Goal: Task Accomplishment & Management: Manage account settings

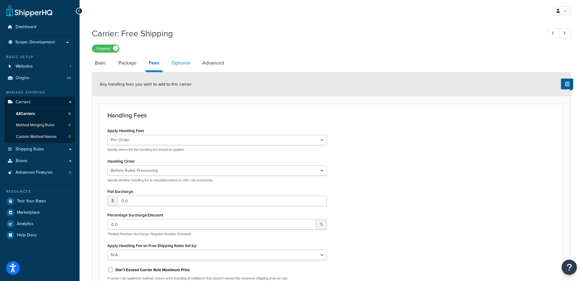
click at [182, 60] on link "Optional" at bounding box center [181, 63] width 24 height 15
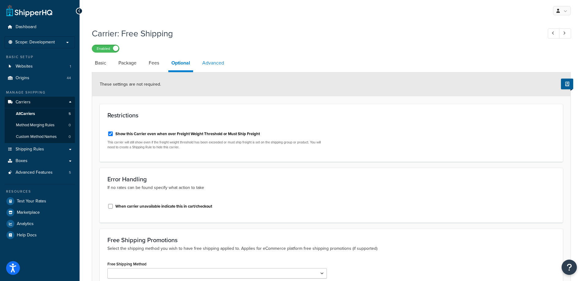
click at [212, 61] on link "Advanced" at bounding box center [213, 63] width 28 height 15
select select "false"
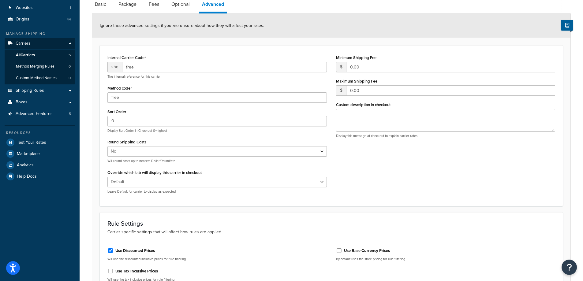
scroll to position [129, 0]
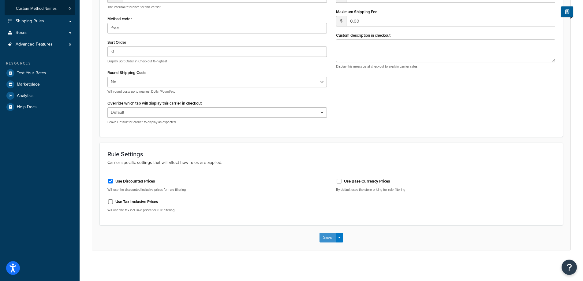
click at [324, 241] on button "Save" at bounding box center [327, 238] width 17 height 10
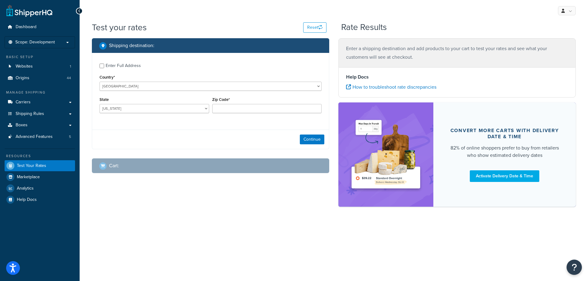
click at [113, 59] on div "Enter Full Address Country* United States United Kingdom Afghanistan Åland Isla…" at bounding box center [210, 89] width 237 height 72
click at [110, 64] on div "Enter Full Address" at bounding box center [123, 66] width 35 height 9
click at [104, 64] on input "Enter Full Address" at bounding box center [101, 66] width 5 height 5
checkbox input "true"
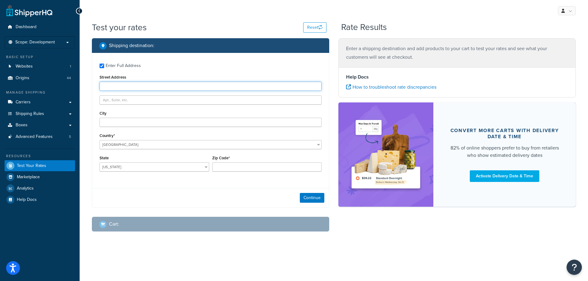
click at [118, 82] on input "Street Address" at bounding box center [210, 86] width 222 height 9
type input "5610 Carnegie Blvd"
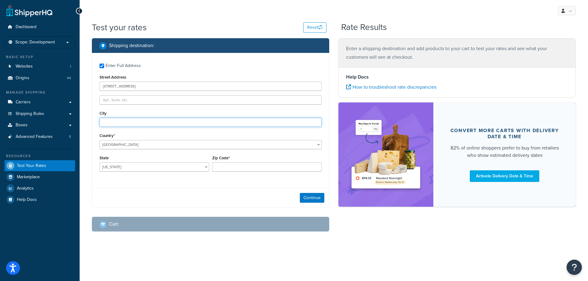
type input "Charlotte"
select select "NC"
type input "28209"
click at [308, 195] on button "Continue" at bounding box center [312, 198] width 24 height 10
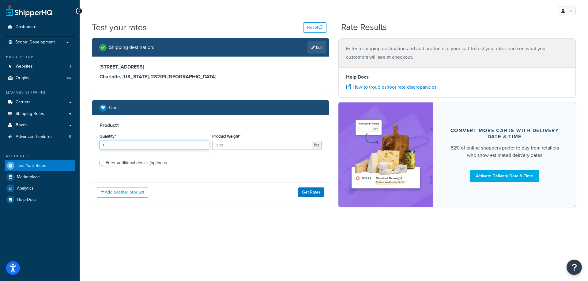
type input "1"
click at [203, 144] on input "1" at bounding box center [154, 145] width 110 height 9
click at [217, 146] on input "Product Weight*" at bounding box center [262, 145] width 100 height 9
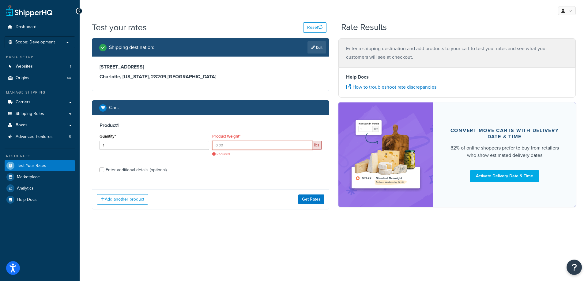
click at [233, 148] on input "Product Weight*" at bounding box center [262, 145] width 100 height 9
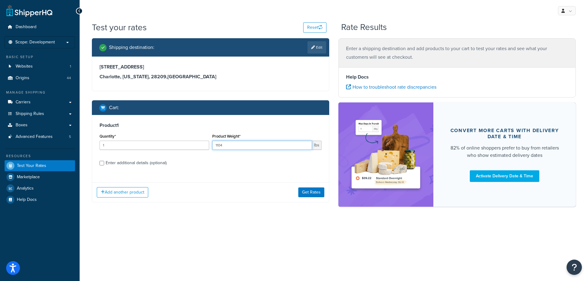
type input "1104"
click at [166, 165] on div "Enter additional details (optional)" at bounding box center [136, 163] width 61 height 9
click at [104, 165] on input "Enter additional details (optional)" at bounding box center [101, 163] width 5 height 5
checkbox input "true"
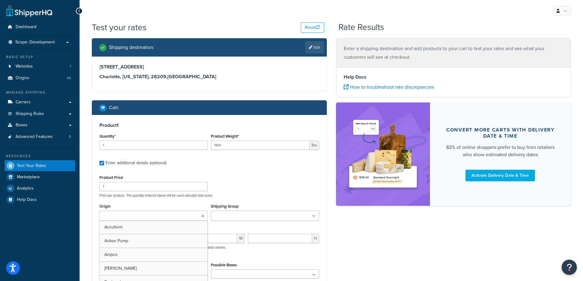
click at [139, 219] on input "Origin" at bounding box center [128, 216] width 54 height 7
type input "d"
type input "denios us"
click at [218, 205] on label "Shipping Group" at bounding box center [225, 206] width 28 height 5
click at [218, 213] on input "Shipping Group" at bounding box center [240, 216] width 54 height 7
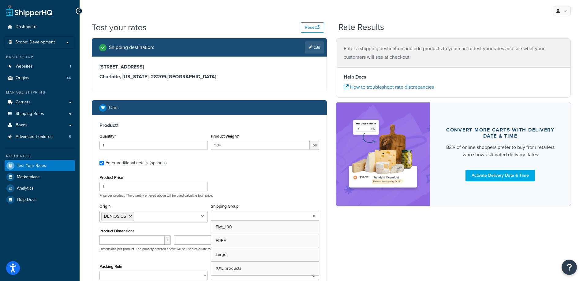
click at [237, 191] on div "Product Price 1 Price per product. The quantity entered above will be used calc…" at bounding box center [209, 185] width 223 height 24
click at [249, 221] on ul at bounding box center [265, 216] width 108 height 10
drag, startPoint x: 243, startPoint y: 239, endPoint x: 244, endPoint y: 226, distance: 12.3
click at [244, 177] on div "Product Price 1 Price per product. The quantity entered above will be used calc…" at bounding box center [209, 185] width 223 height 24
drag, startPoint x: 133, startPoint y: 244, endPoint x: 142, endPoint y: 244, distance: 8.9
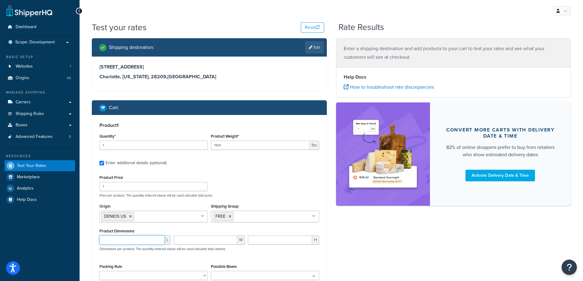
click at [133, 244] on input "number" at bounding box center [131, 240] width 65 height 9
type input "64"
type input "31"
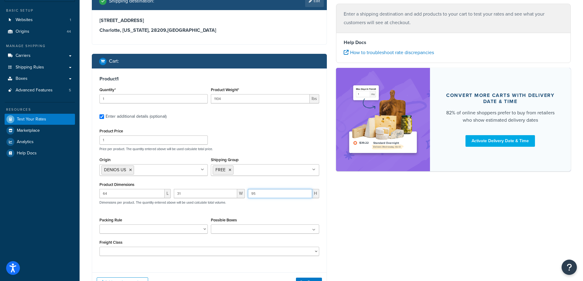
scroll to position [61, 0]
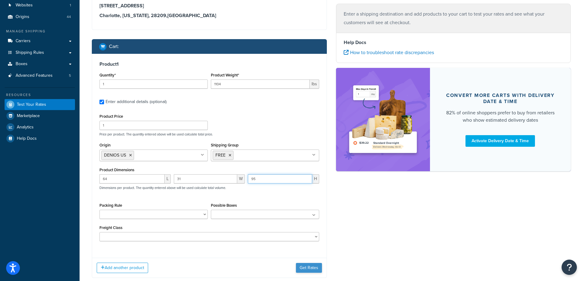
type input "95"
click at [304, 267] on button "Get Rates" at bounding box center [309, 268] width 26 height 10
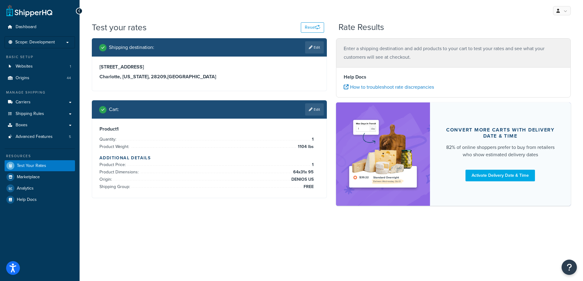
scroll to position [0, 0]
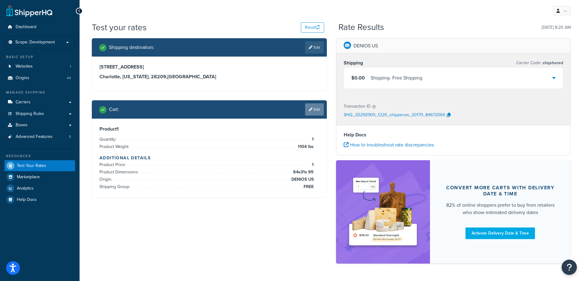
click at [316, 106] on link "Edit" at bounding box center [314, 109] width 19 height 12
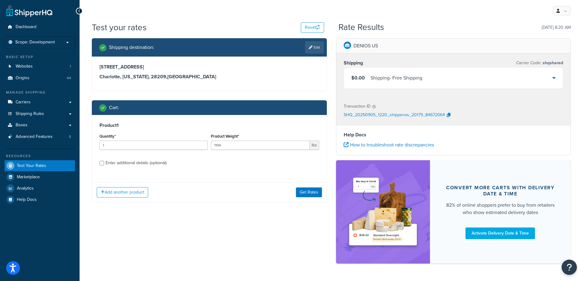
click at [130, 162] on div "Enter additional details (optional)" at bounding box center [136, 163] width 61 height 9
click at [104, 162] on input "Enter additional details (optional)" at bounding box center [101, 163] width 5 height 5
checkbox input "true"
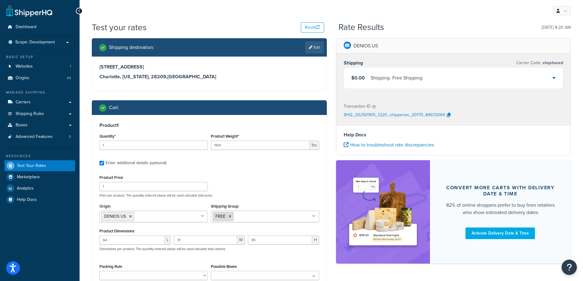
click at [230, 217] on icon at bounding box center [230, 217] width 3 height 4
click at [239, 190] on div "Product Price 1 Price per product. The quantity entered above will be used calc…" at bounding box center [209, 185] width 223 height 24
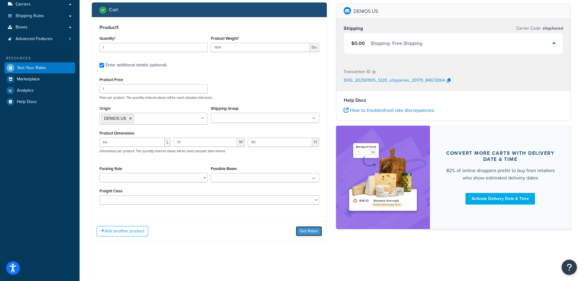
click at [300, 233] on button "Get Rates" at bounding box center [309, 231] width 26 height 10
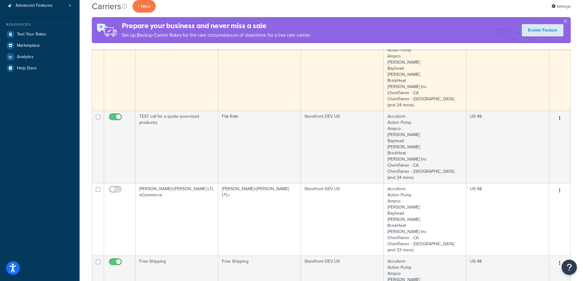
scroll to position [214, 0]
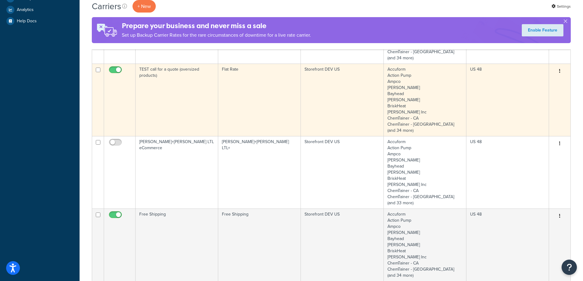
click at [182, 105] on td "TEST call for a quote (oversized products)" at bounding box center [177, 100] width 83 height 73
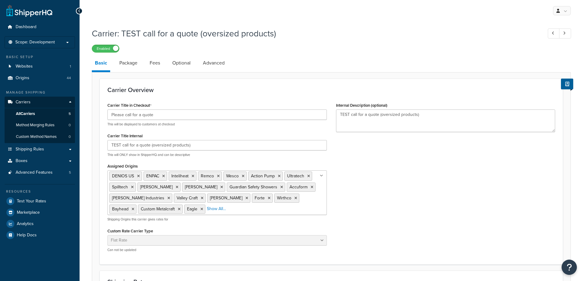
select select "flat"
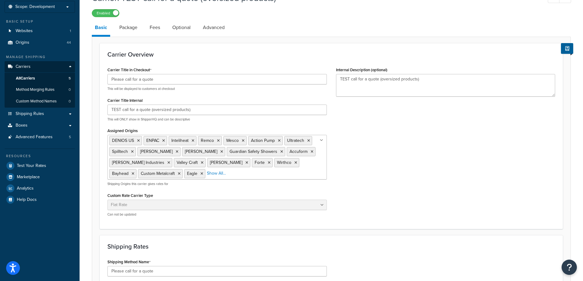
scroll to position [122, 0]
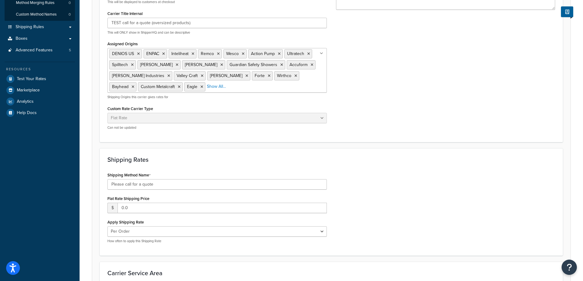
drag, startPoint x: 563, startPoint y: 215, endPoint x: 531, endPoint y: 205, distance: 33.5
click at [561, 213] on form "Carrier Overview Carrier Title in Checkout Please call for a quote This will be…" at bounding box center [331, 154] width 478 height 397
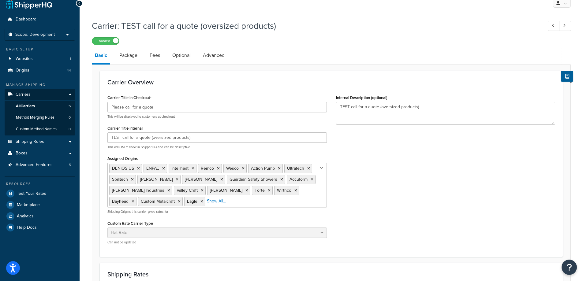
scroll to position [0, 0]
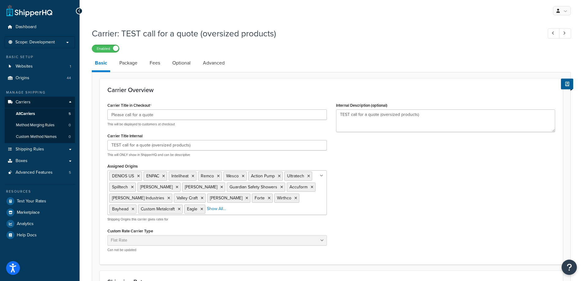
click at [212, 37] on h1 "Carrier: TEST call for a quote (oversized products)" at bounding box center [314, 34] width 445 height 12
click at [213, 37] on h1 "Carrier: TEST call for a quote (oversized products)" at bounding box center [314, 34] width 445 height 12
click at [215, 36] on h1 "Carrier: TEST call for a quote (oversized products)" at bounding box center [314, 34] width 445 height 12
click at [167, 54] on div "Carrier: TEST call for a quote (oversized products) Enabled Basic Package Fees …" at bounding box center [331, 250] width 479 height 452
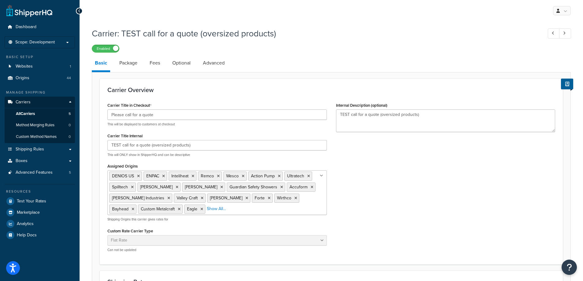
click at [141, 67] on li "Package" at bounding box center [131, 63] width 30 height 15
click at [136, 65] on link "Package" at bounding box center [128, 63] width 24 height 15
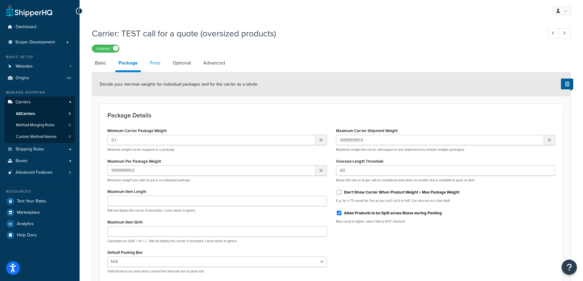
click at [153, 65] on link "Fees" at bounding box center [155, 63] width 17 height 15
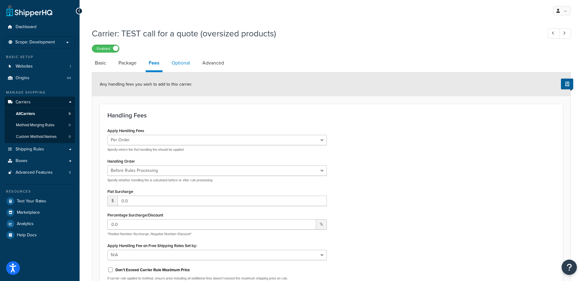
drag, startPoint x: 179, startPoint y: 65, endPoint x: 183, endPoint y: 66, distance: 4.3
click at [179, 65] on link "Optional" at bounding box center [181, 63] width 24 height 15
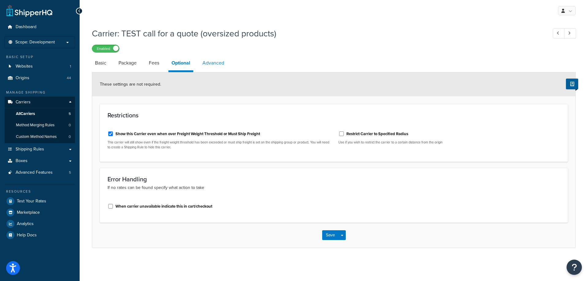
click at [208, 66] on link "Advanced" at bounding box center [213, 63] width 28 height 15
select select "false"
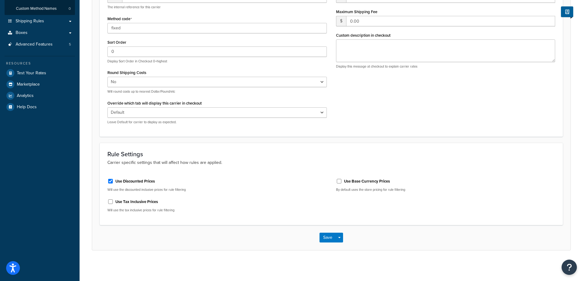
scroll to position [129, 0]
